Goal: Information Seeking & Learning: Learn about a topic

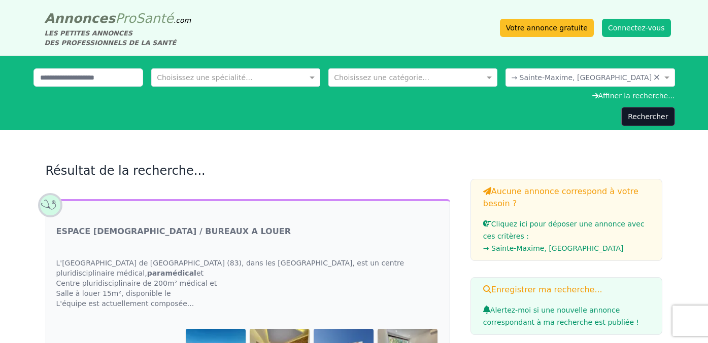
click at [215, 71] on div "Choisissez une spécialité..." at bounding box center [235, 77] width 169 height 18
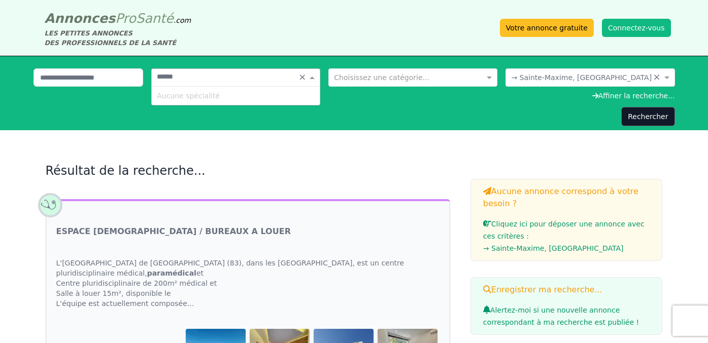
type input "*******"
click at [249, 83] on div "Choisissez une spécialité... ******* ×" at bounding box center [235, 77] width 169 height 18
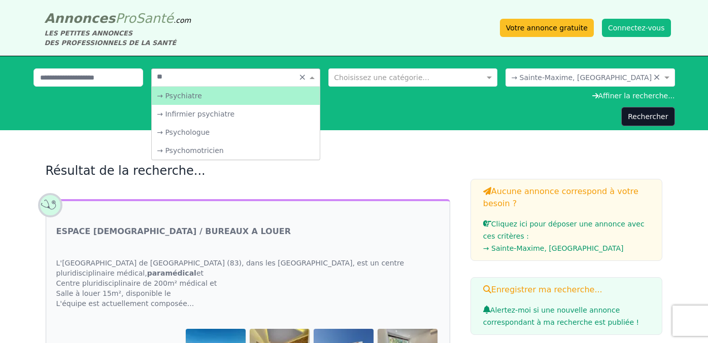
type input "***"
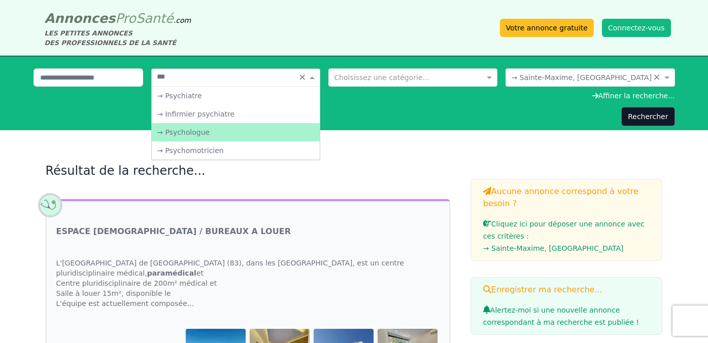
click at [180, 133] on div "→ Psychologue" at bounding box center [236, 132] width 168 height 18
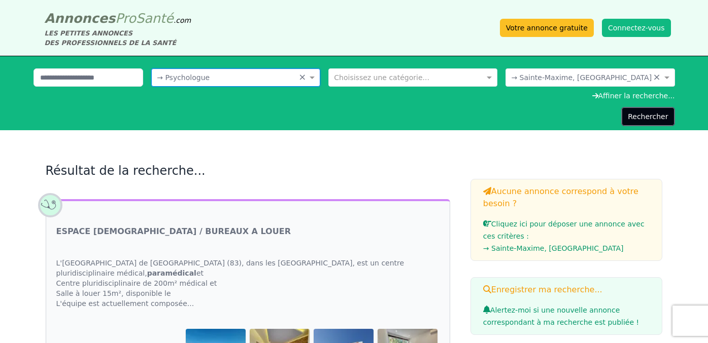
click at [642, 116] on button "Rechercher" at bounding box center [647, 116] width 53 height 19
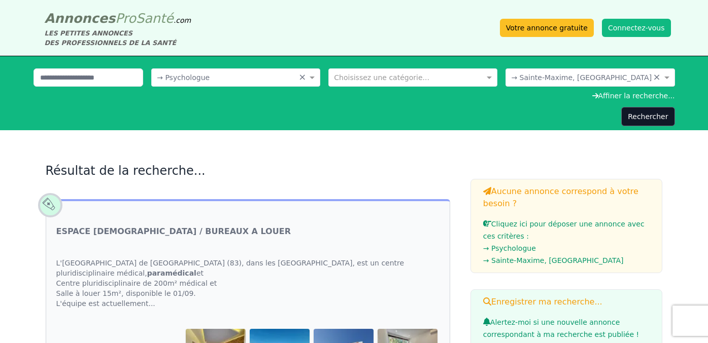
click at [650, 73] on div at bounding box center [590, 77] width 168 height 10
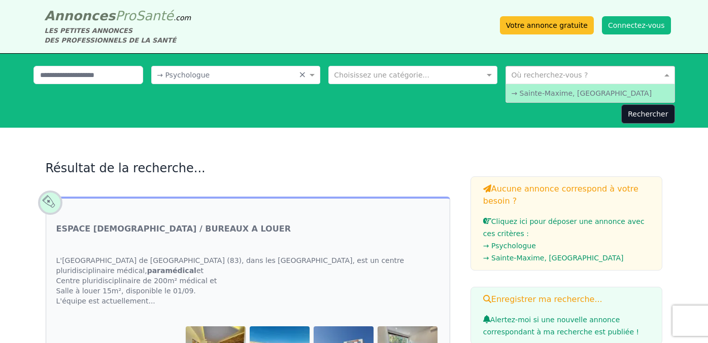
scroll to position [6, 0]
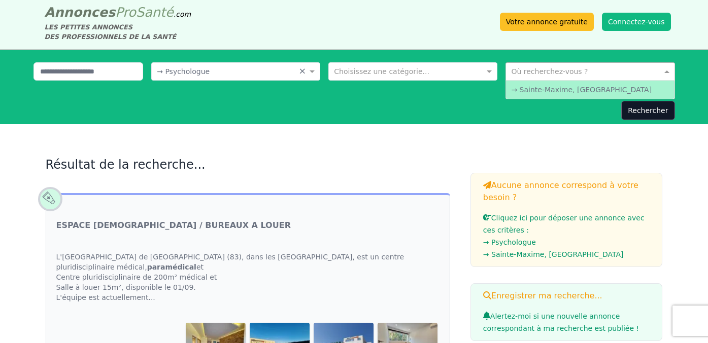
click at [535, 75] on input "text" at bounding box center [579, 70] width 137 height 10
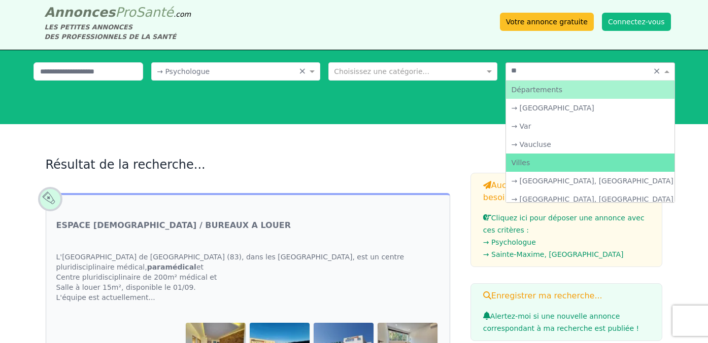
type input "***"
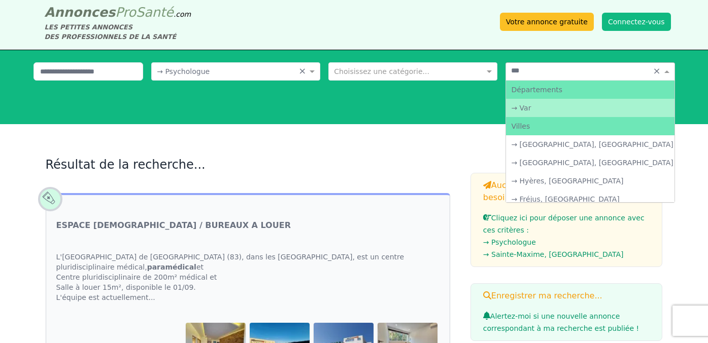
click at [551, 109] on div "→ Var" at bounding box center [590, 108] width 168 height 18
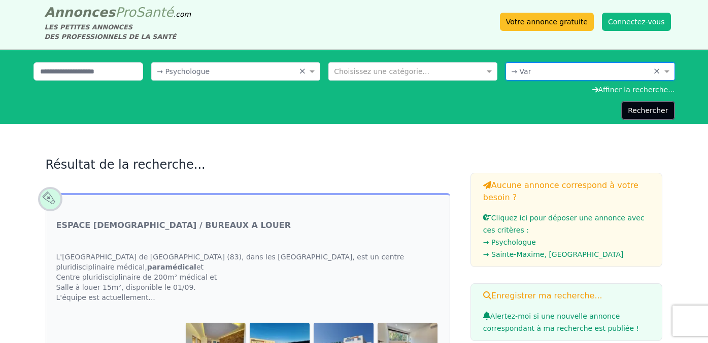
click at [645, 113] on button "Rechercher" at bounding box center [647, 110] width 53 height 19
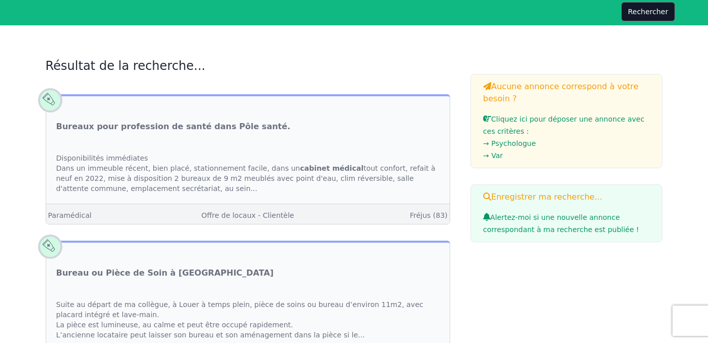
scroll to position [95, 0]
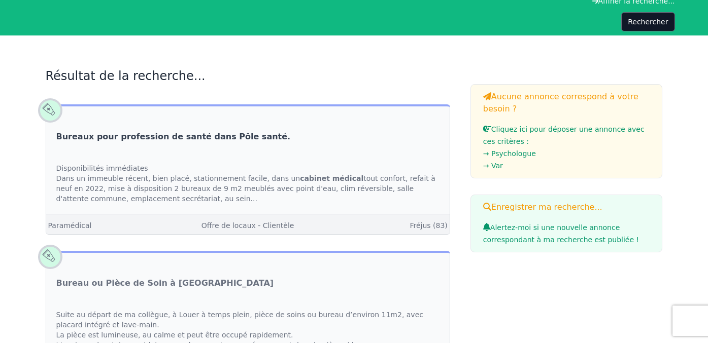
click at [218, 134] on link "Bureaux pour profession de santé dans Pôle santé." at bounding box center [173, 137] width 234 height 12
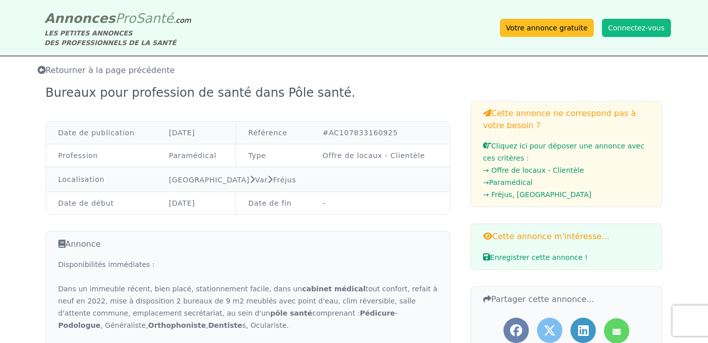
scroll to position [95, 0]
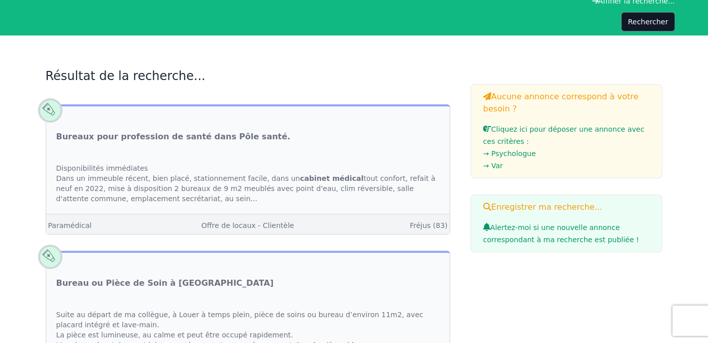
scroll to position [6, 0]
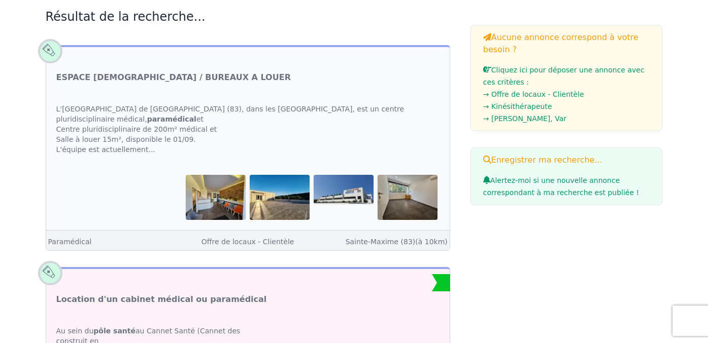
scroll to position [155, 0]
click at [152, 75] on link "ESPACE [DEMOGRAPHIC_DATA] / BUREAUX A LOUER" at bounding box center [173, 77] width 234 height 12
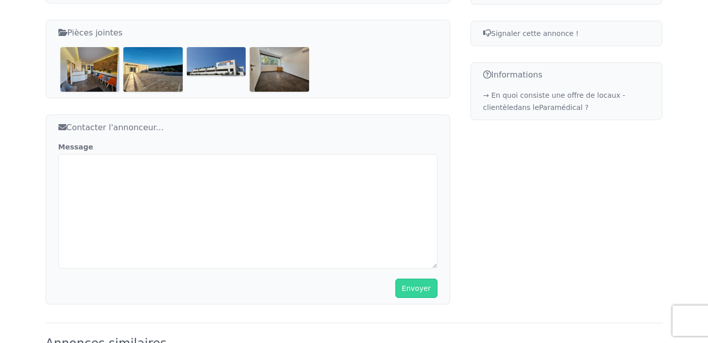
scroll to position [549, 0]
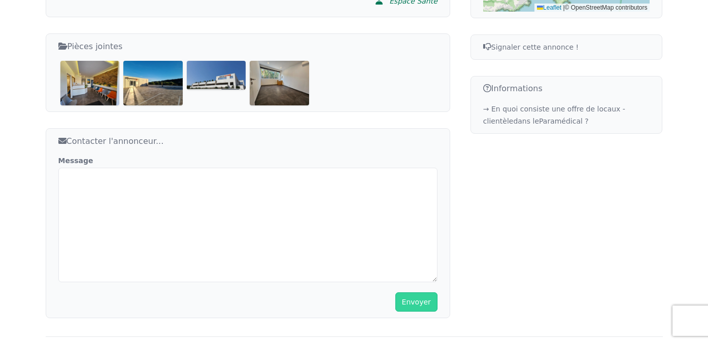
click at [103, 81] on img at bounding box center [89, 83] width 59 height 44
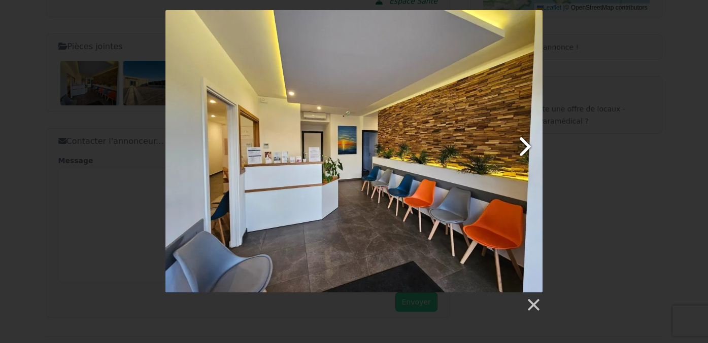
click at [522, 147] on link at bounding box center [421, 151] width 241 height 283
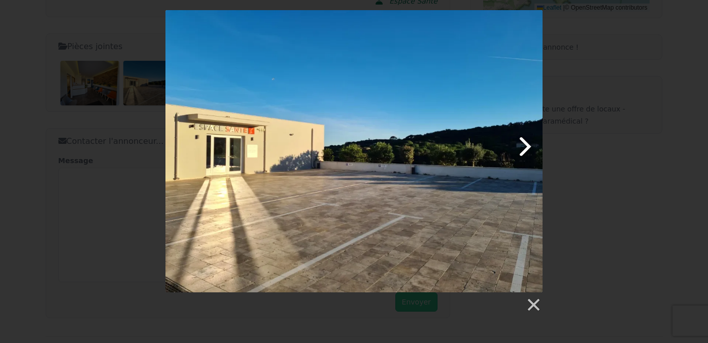
click at [524, 147] on link at bounding box center [421, 151] width 241 height 283
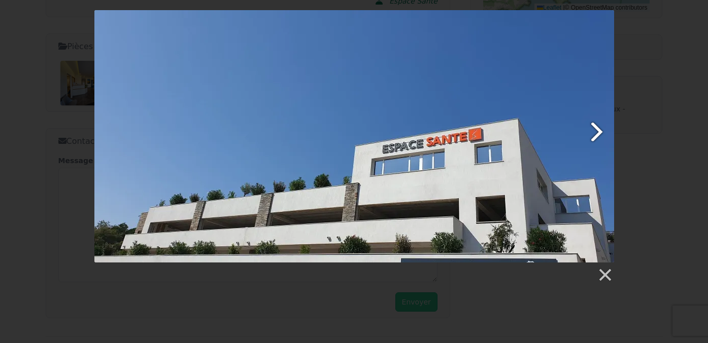
click at [588, 142] on link at bounding box center [447, 136] width 332 height 253
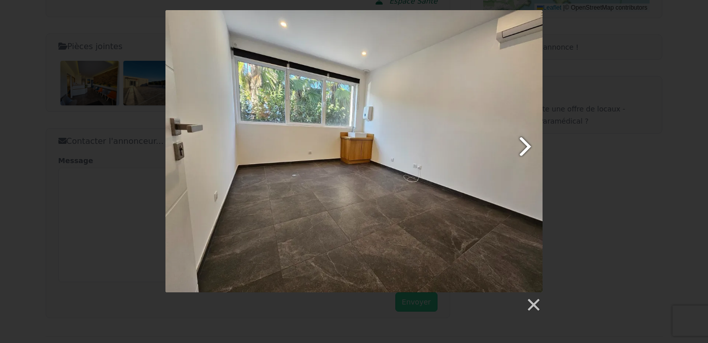
click at [524, 148] on link at bounding box center [421, 151] width 241 height 283
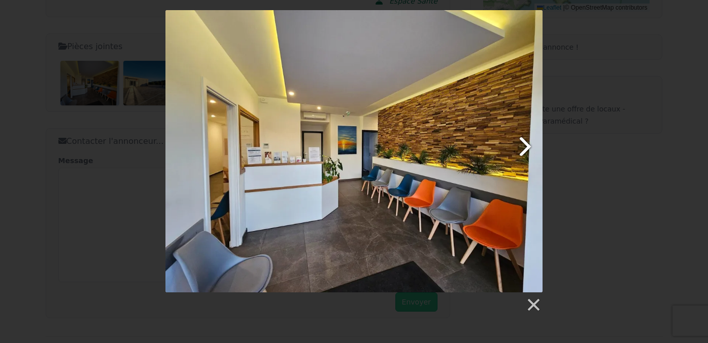
click at [524, 148] on link at bounding box center [421, 151] width 241 height 283
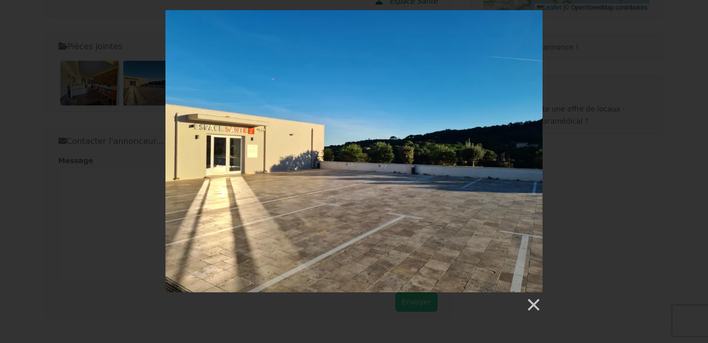
click at [95, 226] on div at bounding box center [354, 161] width 708 height 303
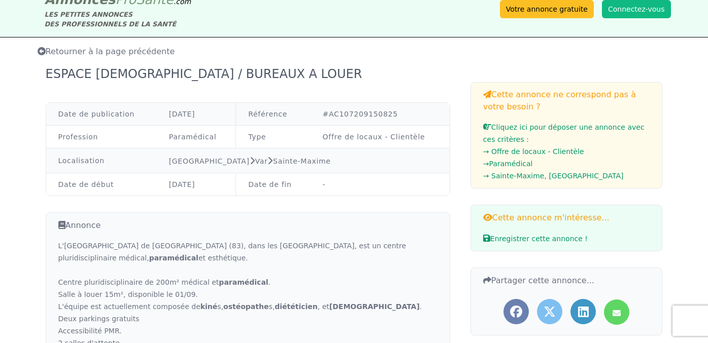
scroll to position [0, 0]
